Goal: Information Seeking & Learning: Find specific fact

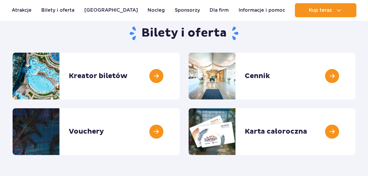
click at [180, 65] on link at bounding box center [180, 76] width 0 height 47
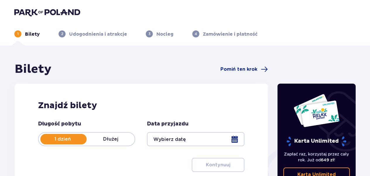
scroll to position [122, 0]
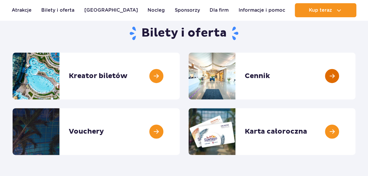
click at [355, 73] on link at bounding box center [355, 76] width 0 height 47
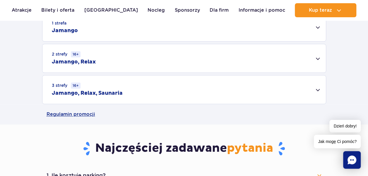
scroll to position [205, 0]
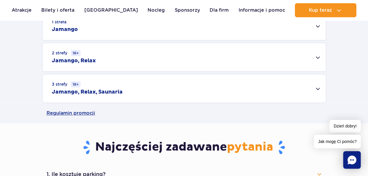
click at [252, 89] on div "3 strefy 16+ Jamango, Relax, Saunaria" at bounding box center [183, 88] width 283 height 28
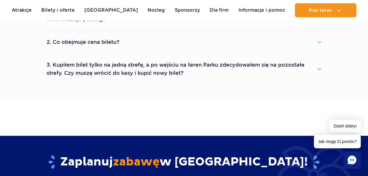
scroll to position [409, 0]
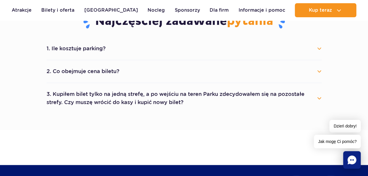
click at [173, 55] on li "1. Ile kosztuje parking? Parking kosztuje 25 zł za każdy rozpoczęty dzień kalen…" at bounding box center [184, 48] width 275 height 23
click at [318, 47] on button "1. Ile kosztuje parking?" at bounding box center [184, 48] width 275 height 13
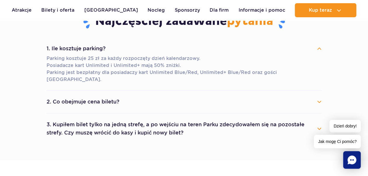
click at [318, 47] on button "1. Ile kosztuje parking?" at bounding box center [184, 48] width 275 height 13
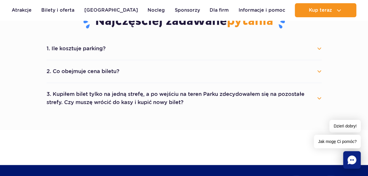
click at [318, 68] on button "2. Co obejmuje cena biletu?" at bounding box center [184, 71] width 275 height 13
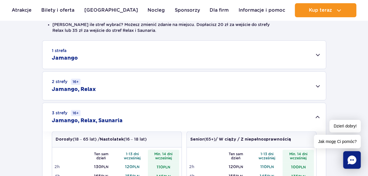
scroll to position [175, 0]
click at [161, 90] on div "2 strefy 16+ Jamango, Relax" at bounding box center [183, 86] width 283 height 28
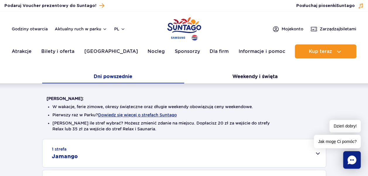
scroll to position [0, 0]
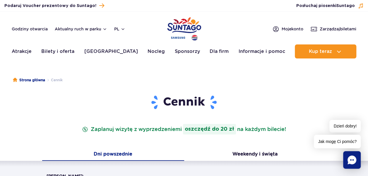
click at [179, 30] on img "Park of Poland" at bounding box center [184, 29] width 34 height 27
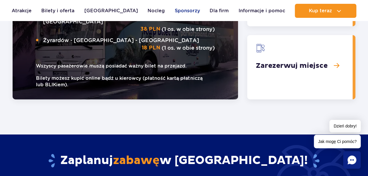
scroll to position [1053, 0]
